Goal: Task Accomplishment & Management: Use online tool/utility

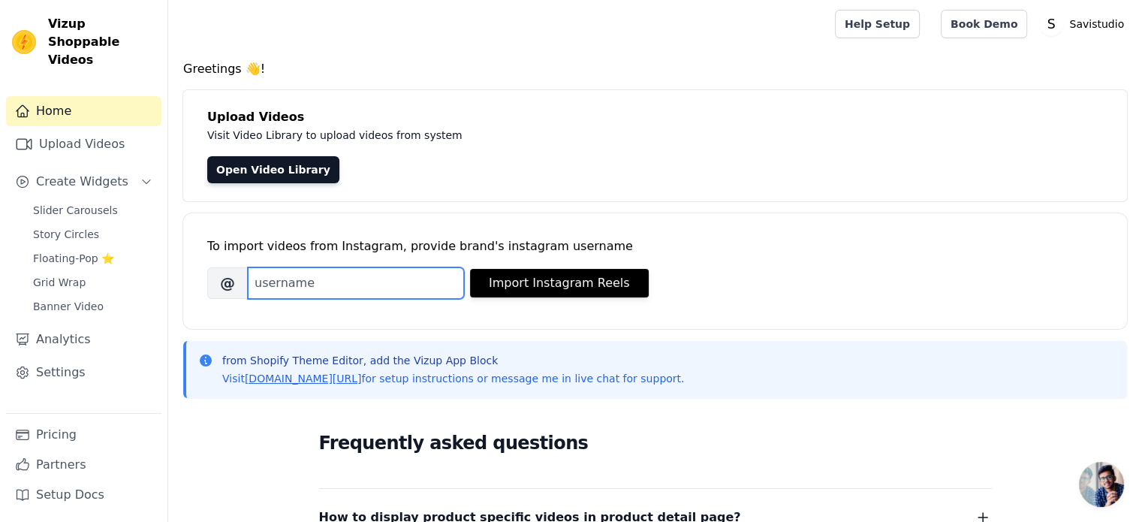
click at [297, 284] on input "Brand's Instagram Username" at bounding box center [356, 283] width 216 height 32
type input "-"
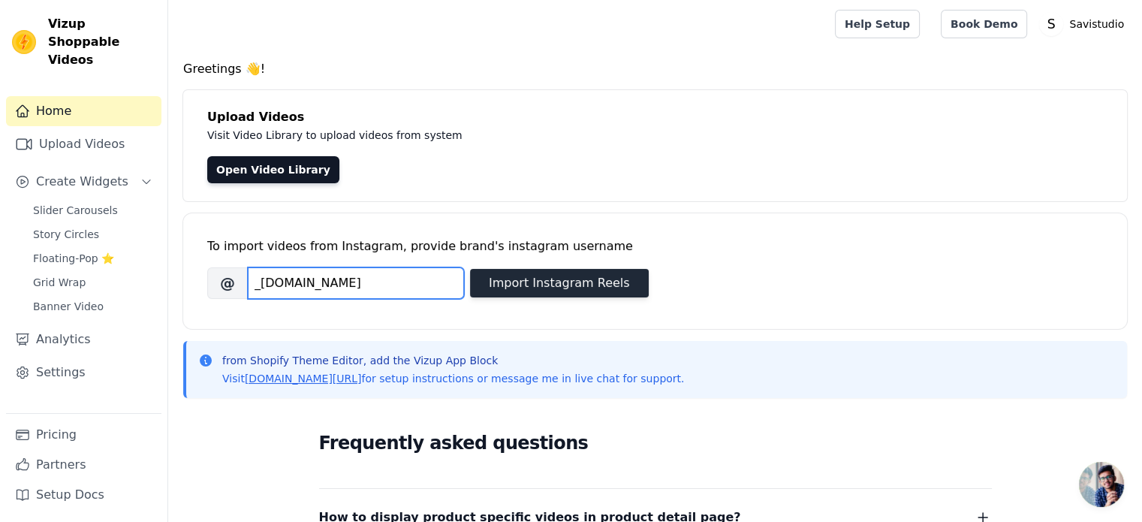
type input "_[DOMAIN_NAME]"
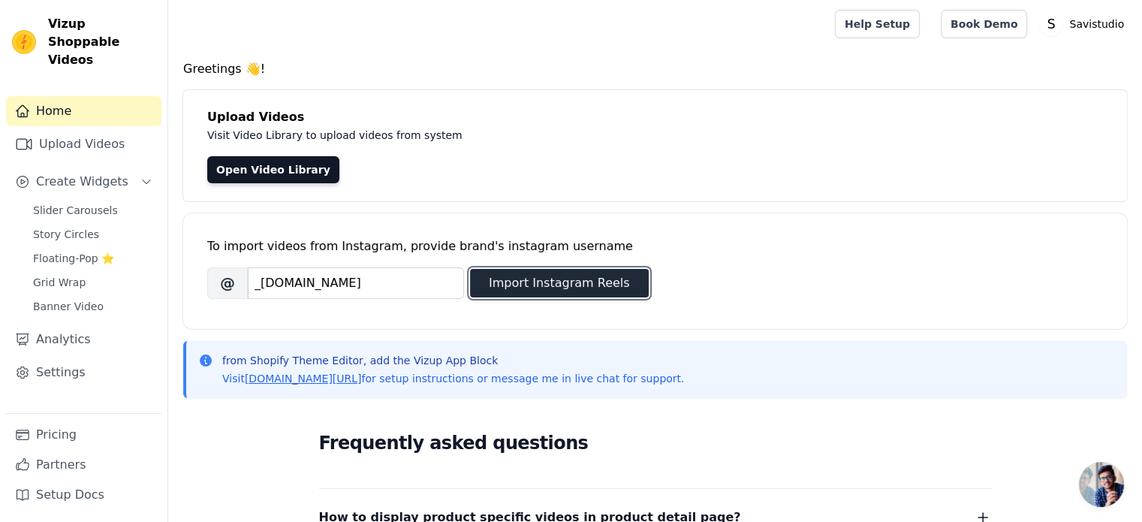
click at [609, 287] on button "Import Instagram Reels" at bounding box center [559, 283] width 179 height 29
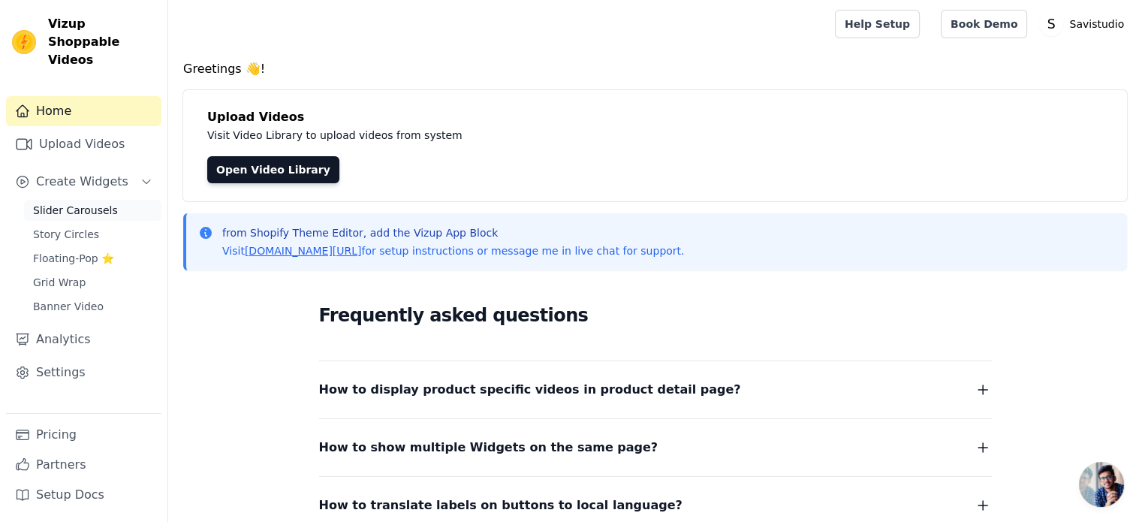
click at [102, 203] on span "Slider Carousels" at bounding box center [75, 210] width 85 height 15
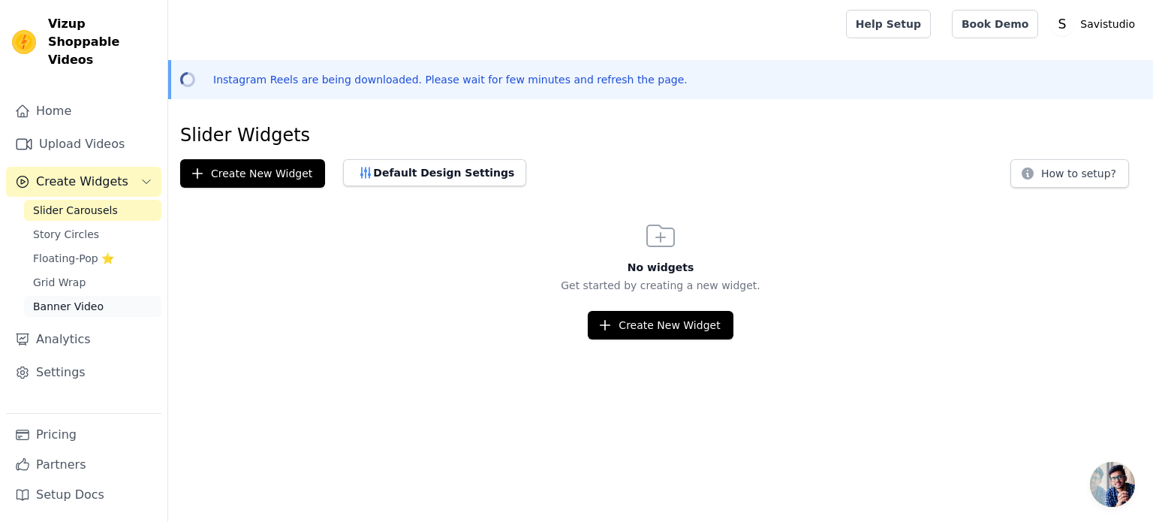
click at [90, 299] on span "Banner Video" at bounding box center [68, 306] width 71 height 15
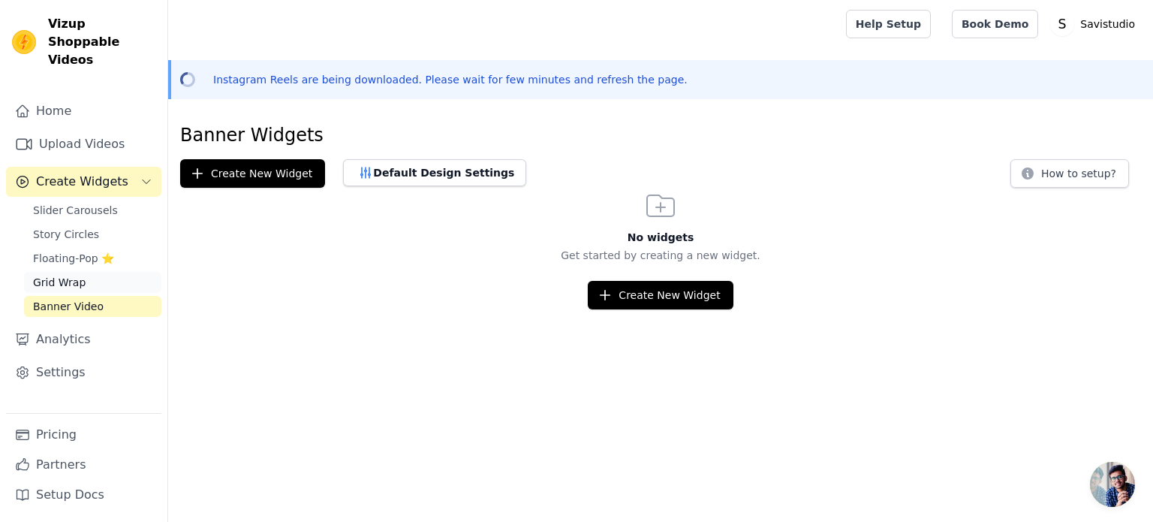
click at [79, 275] on span "Grid Wrap" at bounding box center [59, 282] width 53 height 15
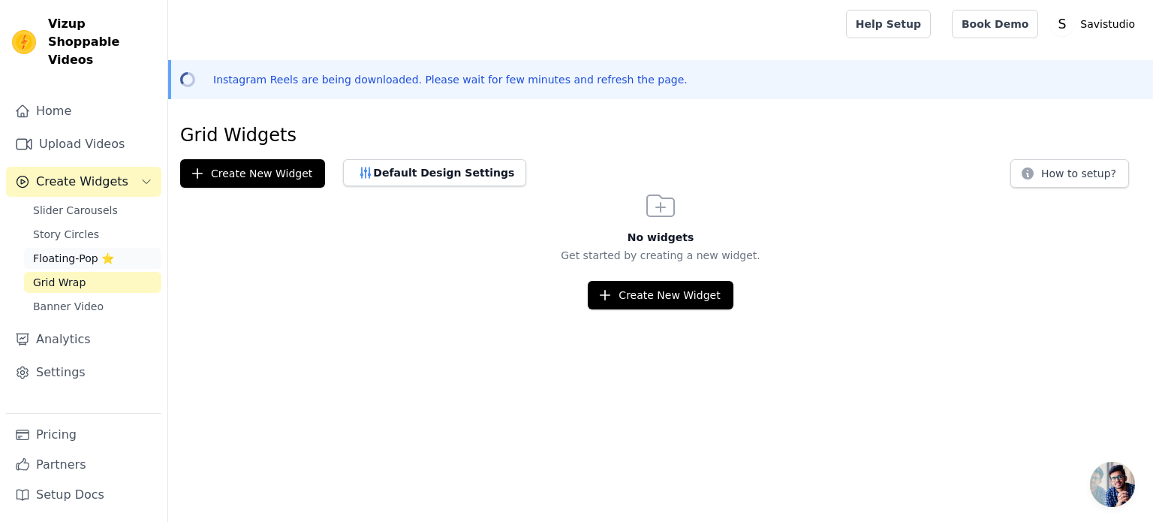
click at [78, 251] on span "Floating-Pop ⭐" at bounding box center [73, 258] width 81 height 15
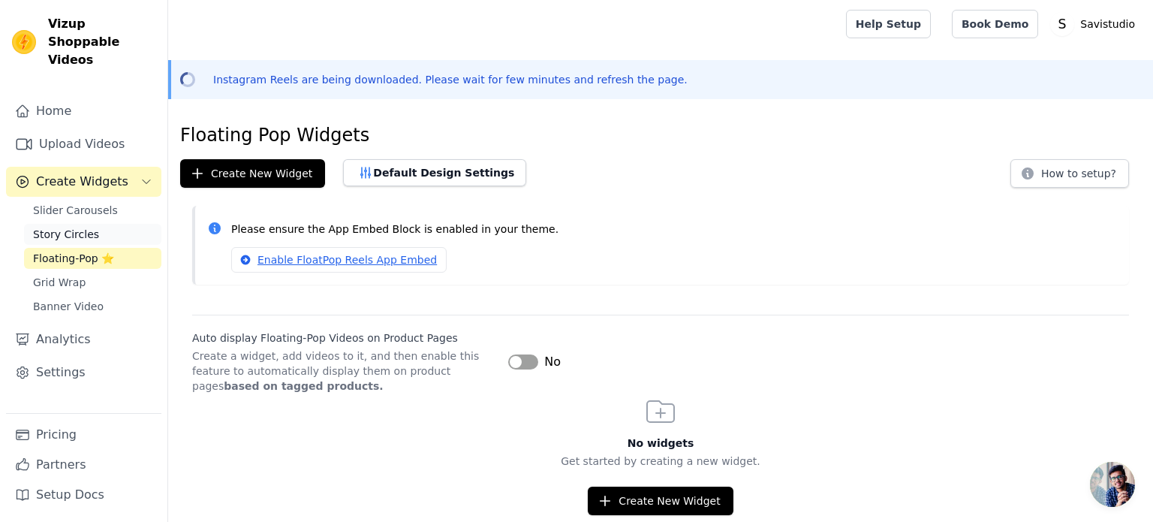
click at [81, 227] on span "Story Circles" at bounding box center [66, 234] width 66 height 15
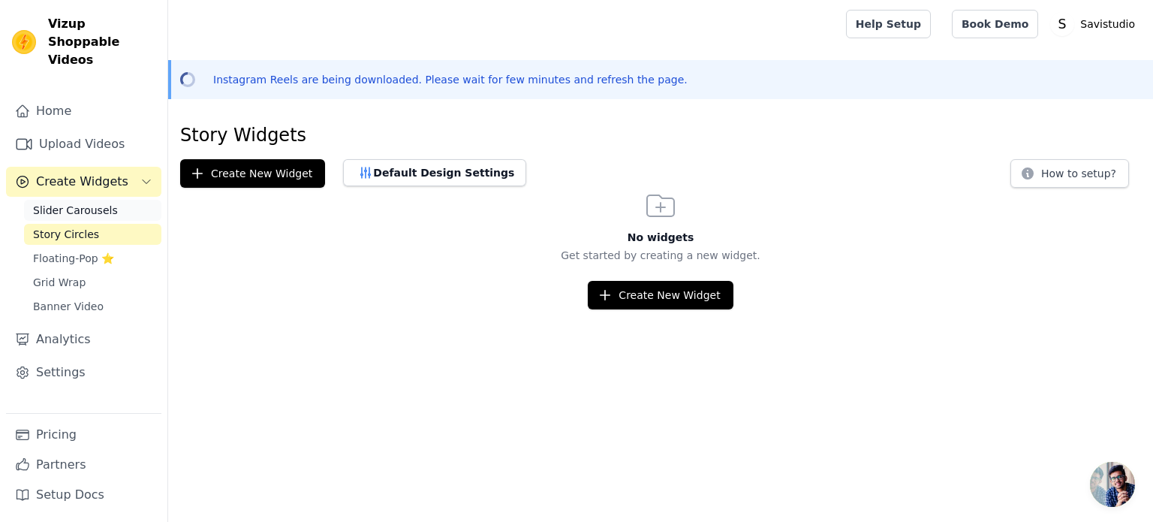
click at [83, 203] on span "Slider Carousels" at bounding box center [75, 210] width 85 height 15
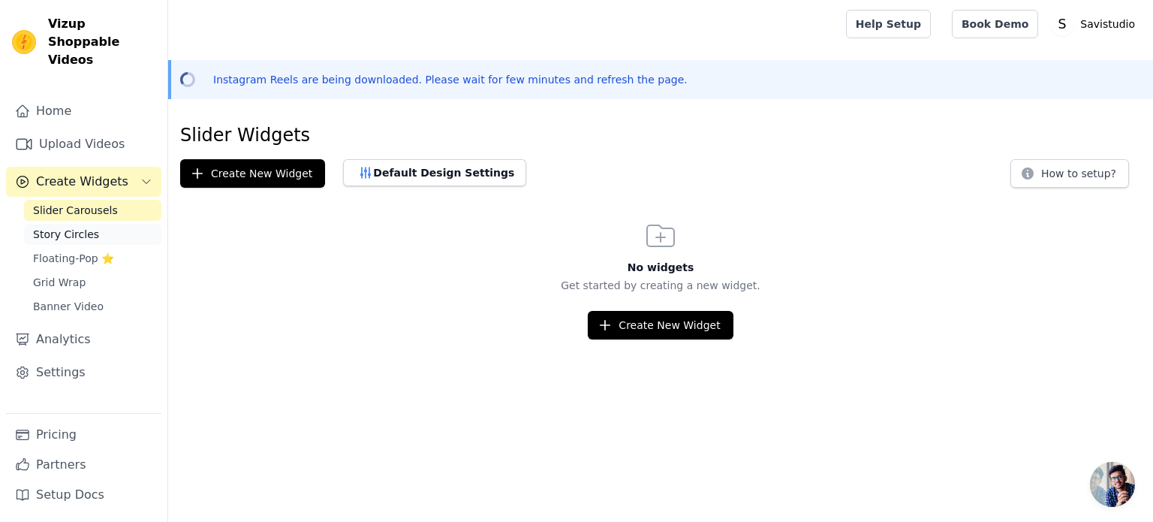
click at [75, 227] on span "Story Circles" at bounding box center [66, 234] width 66 height 15
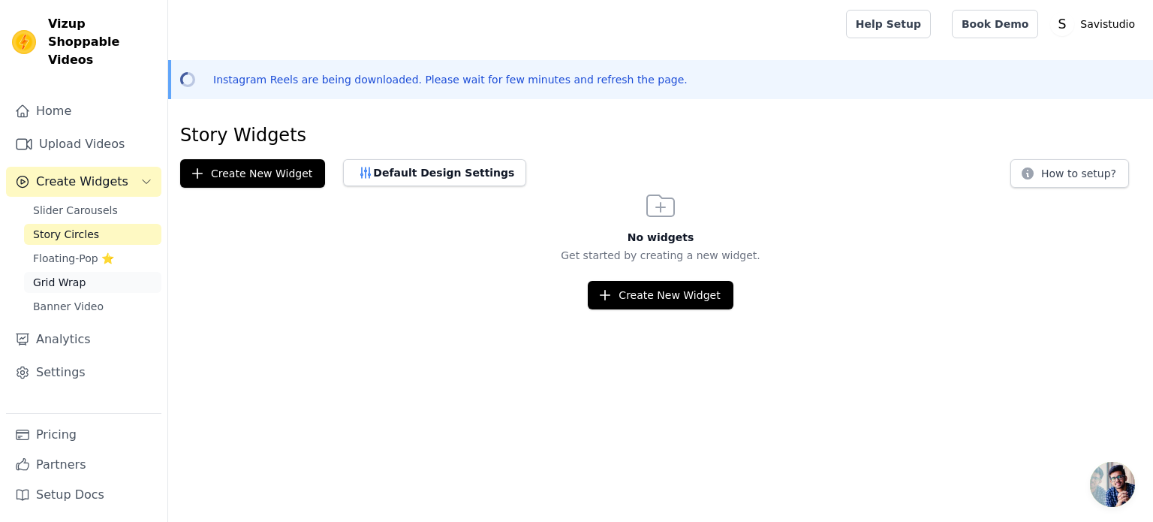
click at [75, 275] on span "Grid Wrap" at bounding box center [59, 282] width 53 height 15
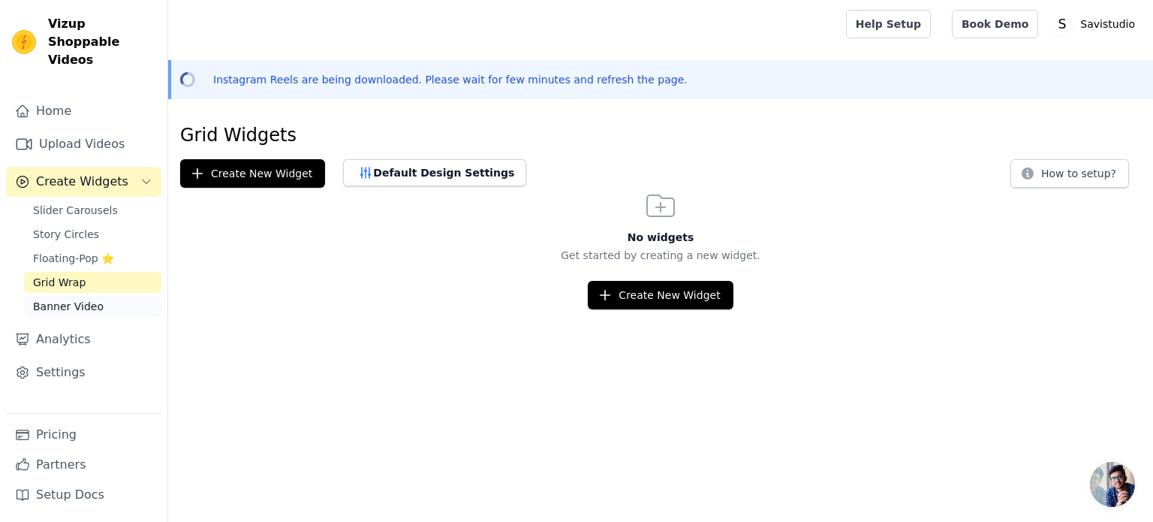
click at [74, 299] on span "Banner Video" at bounding box center [68, 306] width 71 height 15
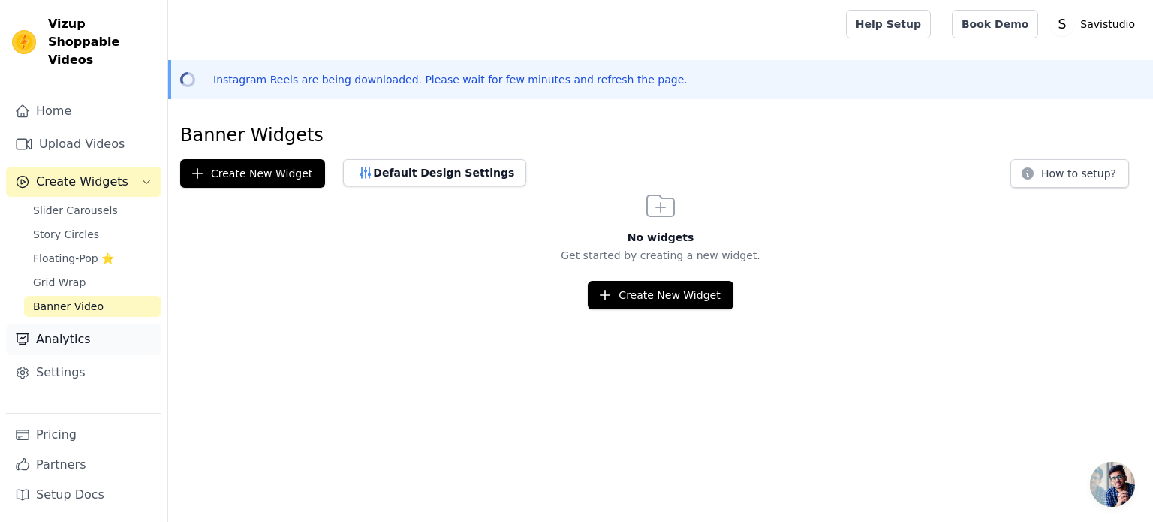
click at [83, 324] on link "Analytics" at bounding box center [83, 339] width 155 height 30
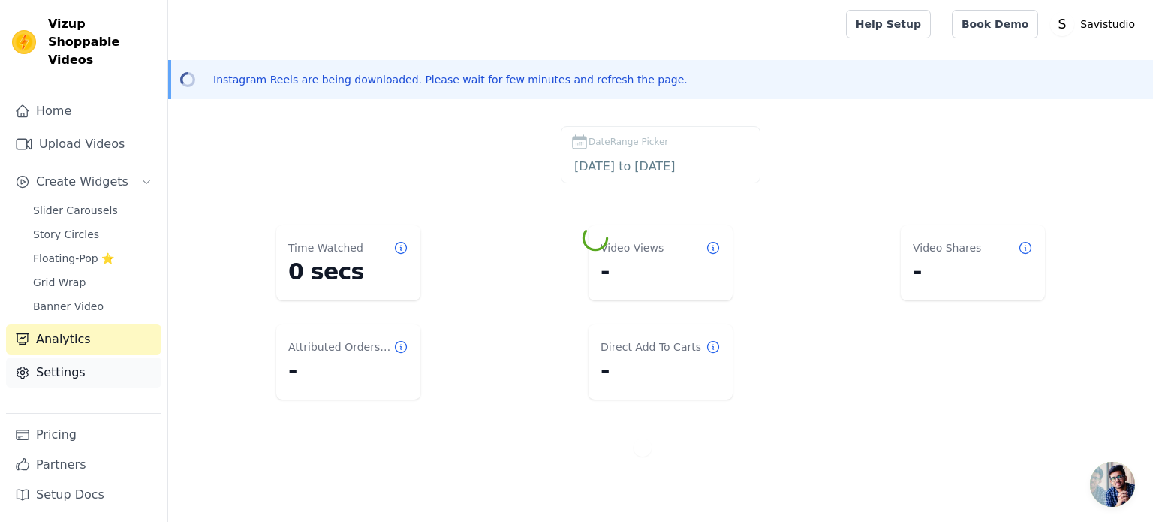
click at [83, 357] on link "Settings" at bounding box center [83, 372] width 155 height 30
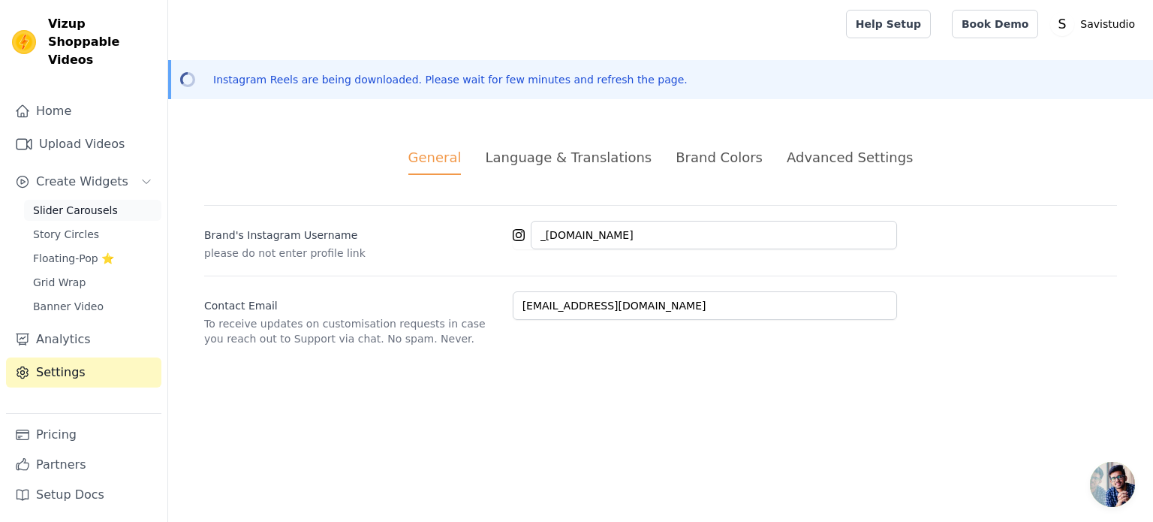
click at [75, 203] on span "Slider Carousels" at bounding box center [75, 210] width 85 height 15
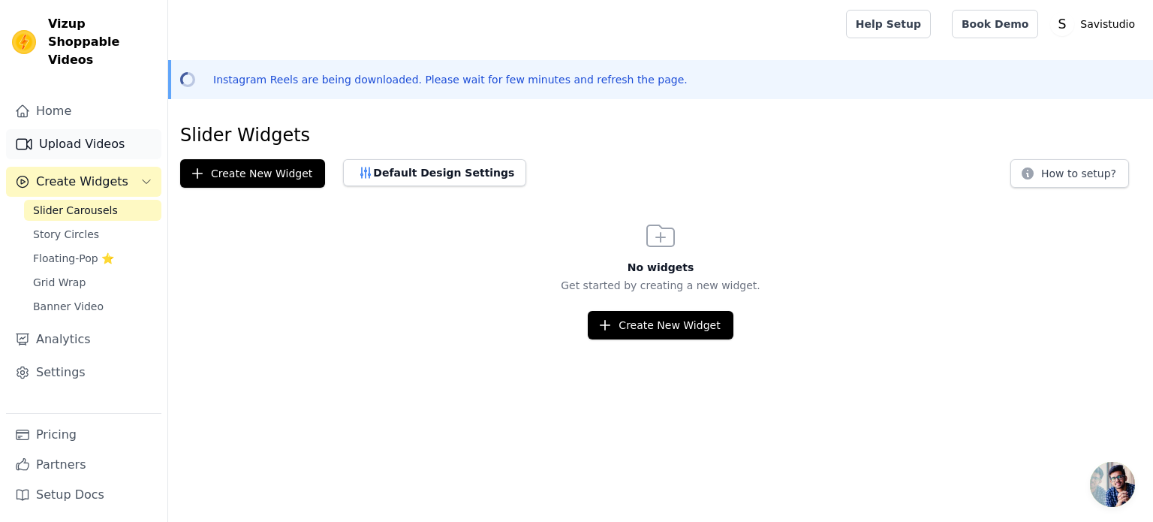
click at [74, 129] on link "Upload Videos" at bounding box center [83, 144] width 155 height 30
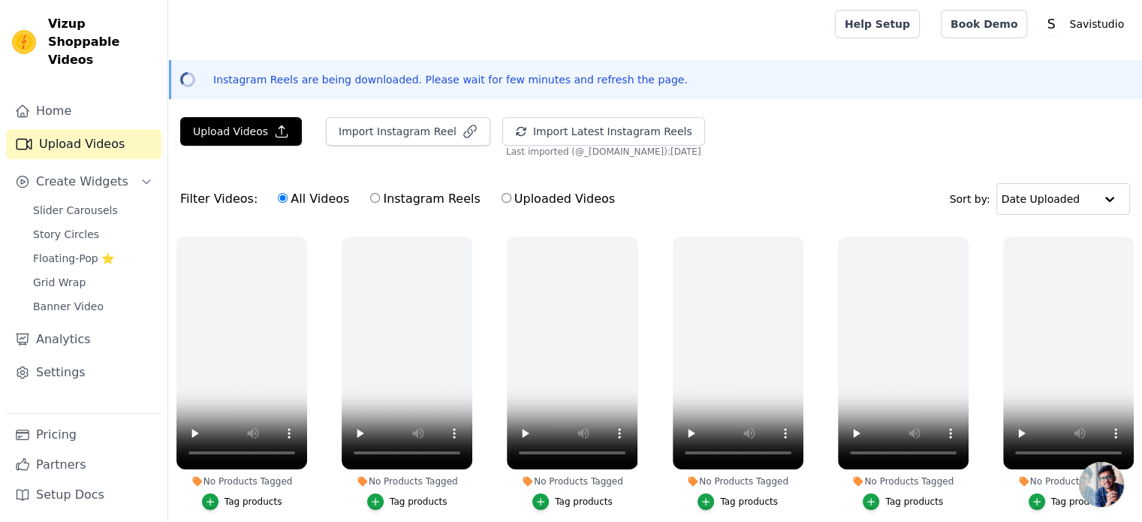
click at [370, 194] on input "Instagram Reels" at bounding box center [375, 198] width 10 height 10
radio input "true"
click at [578, 139] on button "Import Latest Instagram Reels" at bounding box center [603, 131] width 203 height 29
click at [398, 119] on button "Import Instagram Reel" at bounding box center [408, 131] width 164 height 29
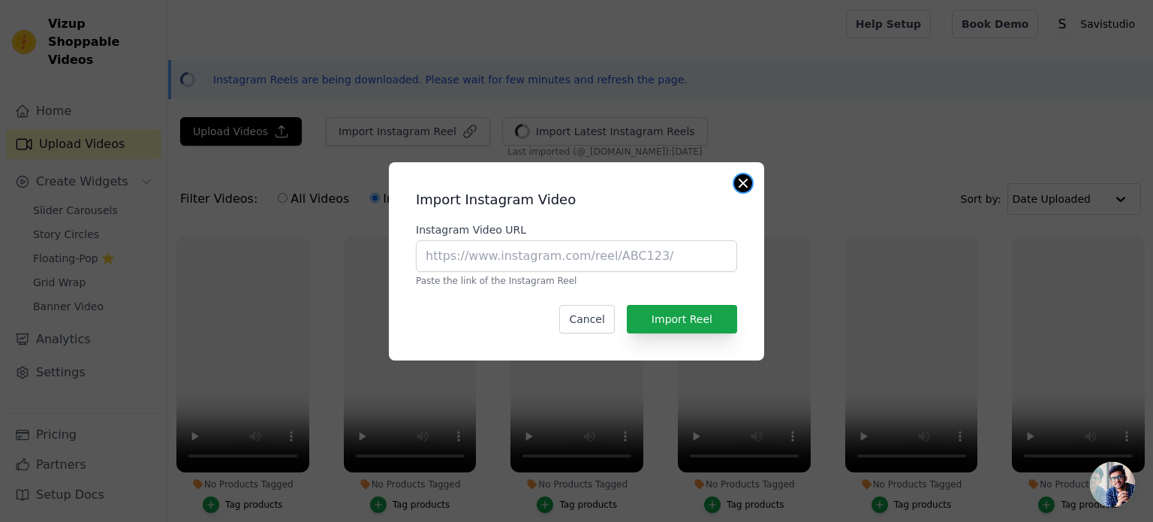
click at [744, 178] on button "Close modal" at bounding box center [743, 183] width 18 height 18
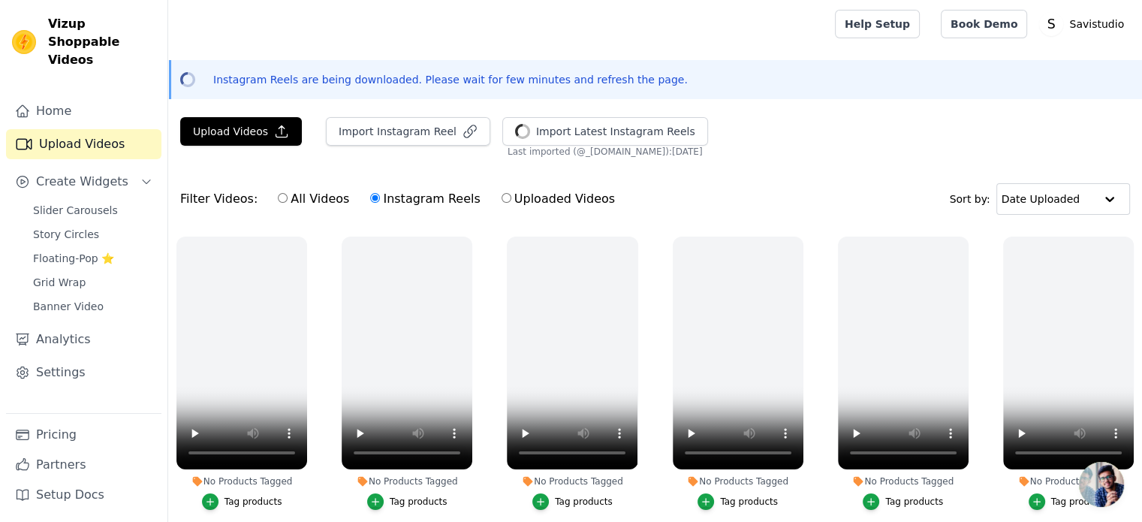
click at [278, 194] on input "All Videos" at bounding box center [283, 198] width 10 height 10
radio input "true"
